Goal: Find specific page/section: Find specific page/section

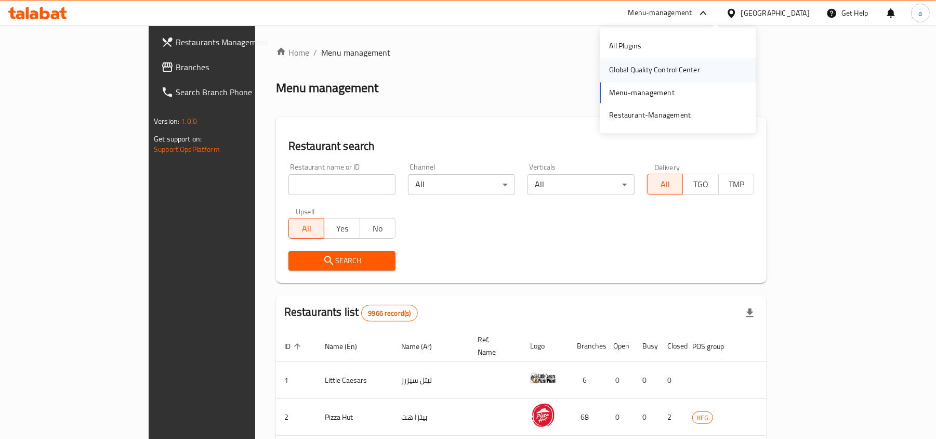
click at [626, 72] on div "Global Quality Control Center" at bounding box center [654, 69] width 91 height 11
click at [692, 12] on div "Menu-management" at bounding box center [660, 13] width 64 height 12
click at [651, 70] on div "Global Quality Control Center" at bounding box center [654, 69] width 91 height 11
